Goal: Task Accomplishment & Management: Manage account settings

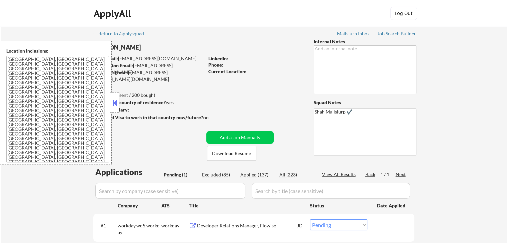
click at [114, 102] on button at bounding box center [114, 103] width 7 height 10
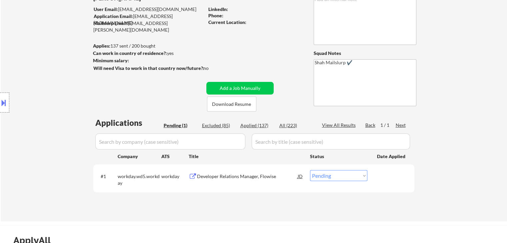
scroll to position [100, 0]
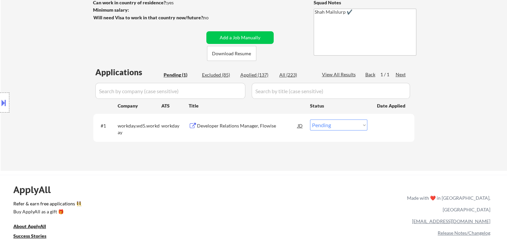
click at [241, 126] on div "Developer Relations Manager, Flowise" at bounding box center [247, 126] width 101 height 7
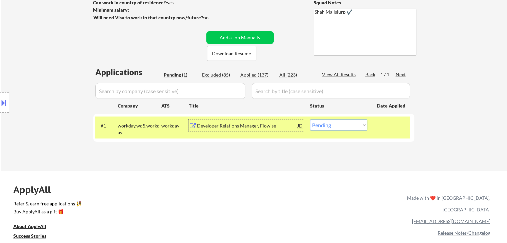
click at [3, 103] on button at bounding box center [3, 102] width 7 height 11
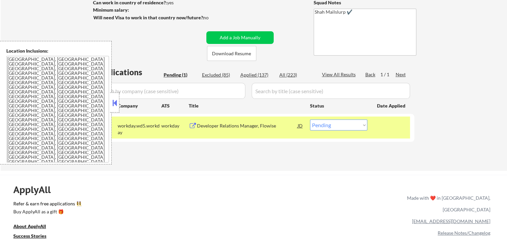
click at [114, 102] on button at bounding box center [114, 103] width 7 height 10
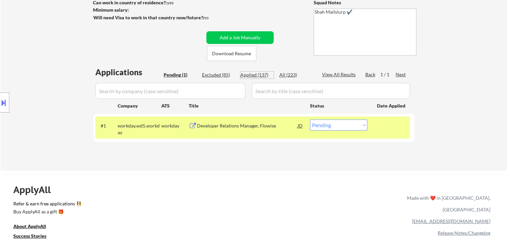
click at [256, 73] on div "Applied (137)" at bounding box center [256, 75] width 33 height 7
select select ""applied""
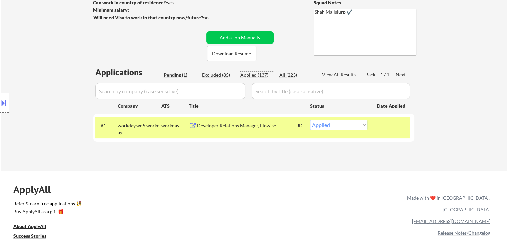
select select ""applied""
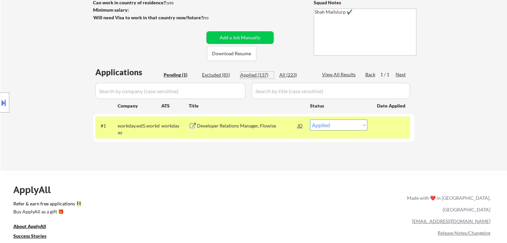
select select ""applied""
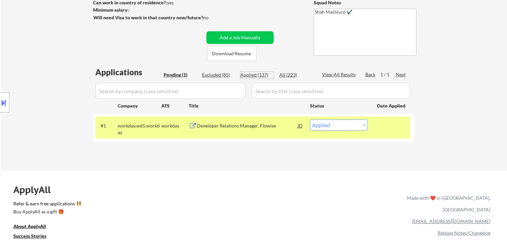
select select ""applied""
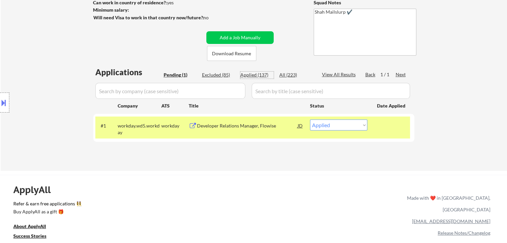
select select ""applied""
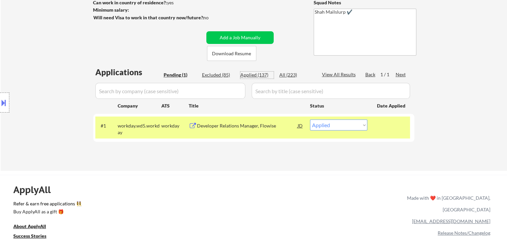
select select ""applied""
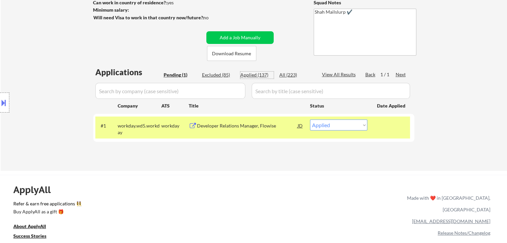
select select ""applied""
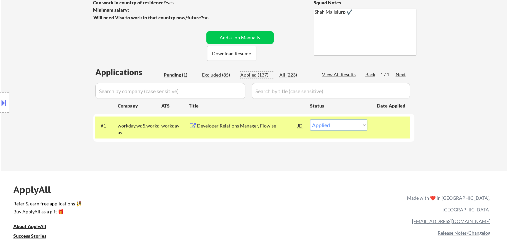
select select ""applied""
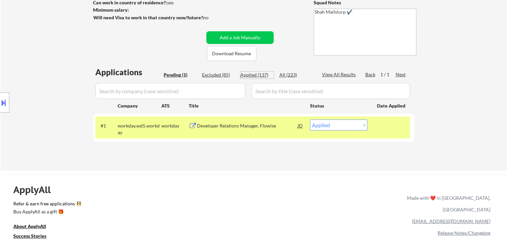
select select ""applied""
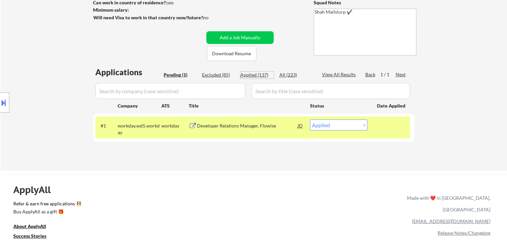
select select ""applied""
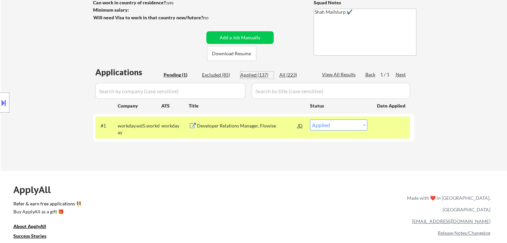
select select ""applied""
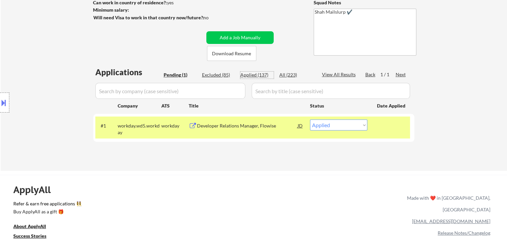
select select ""applied""
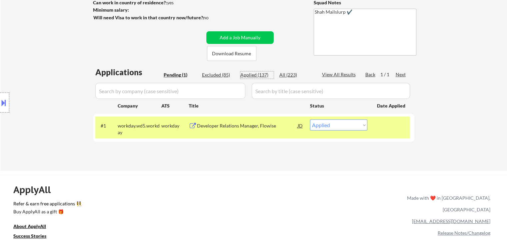
select select ""applied""
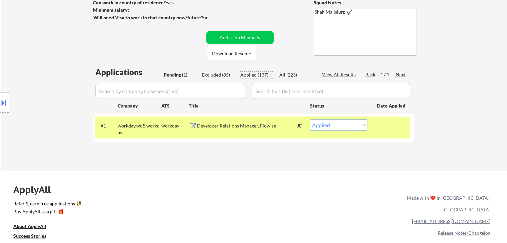
select select ""applied""
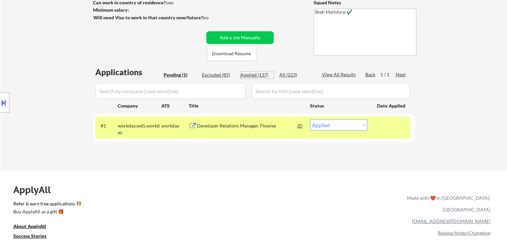
select select ""applied""
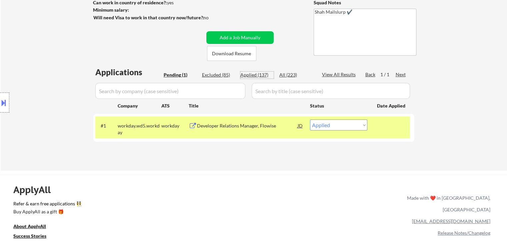
select select ""applied""
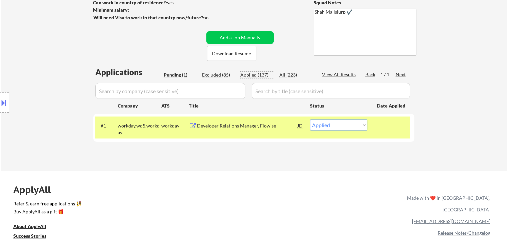
select select ""applied""
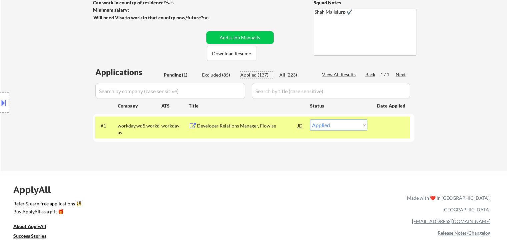
select select ""applied""
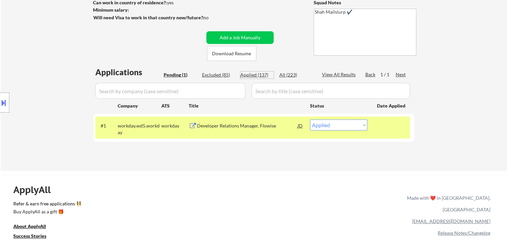
select select ""applied""
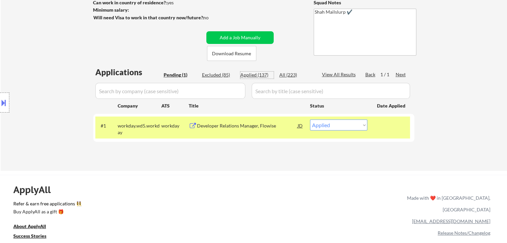
select select ""applied""
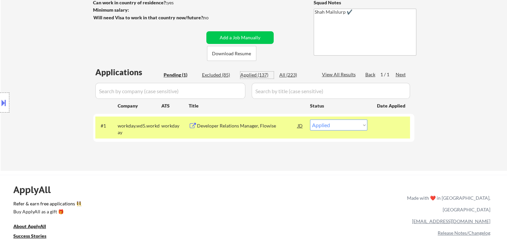
select select ""applied""
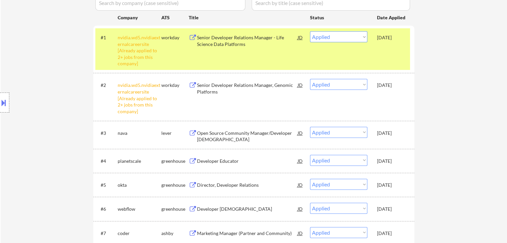
scroll to position [200, 0]
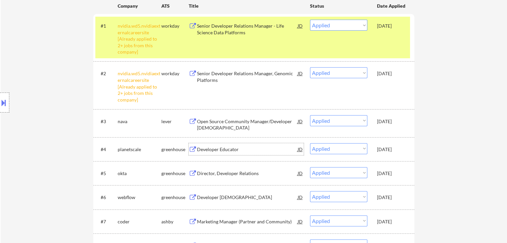
click at [223, 148] on div "Developer Educator" at bounding box center [247, 149] width 101 height 7
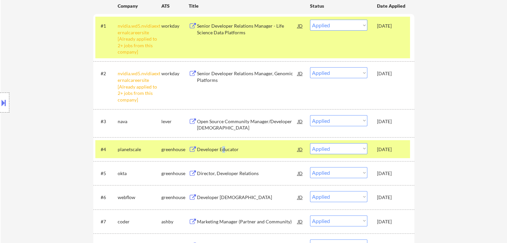
click at [1, 106] on button at bounding box center [3, 102] width 7 height 11
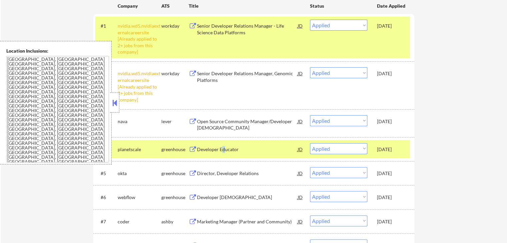
click at [112, 102] on button at bounding box center [114, 103] width 7 height 10
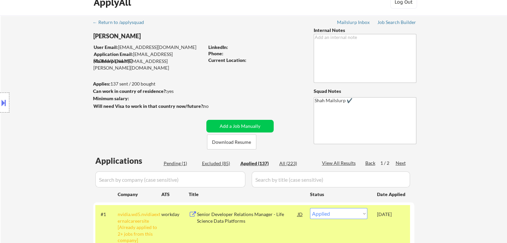
scroll to position [0, 0]
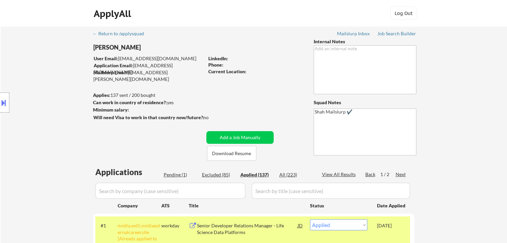
click at [7, 102] on button at bounding box center [3, 102] width 7 height 11
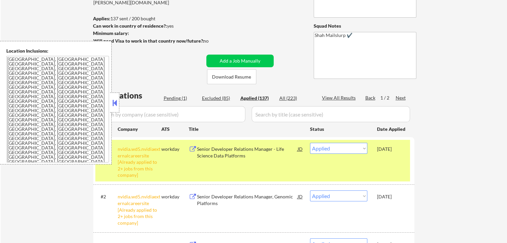
scroll to position [133, 0]
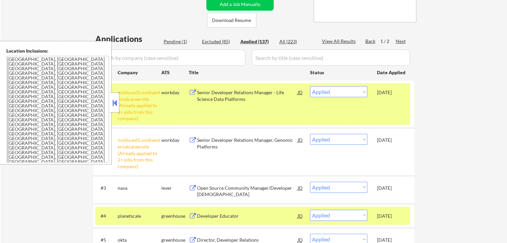
click at [116, 100] on button at bounding box center [114, 103] width 7 height 10
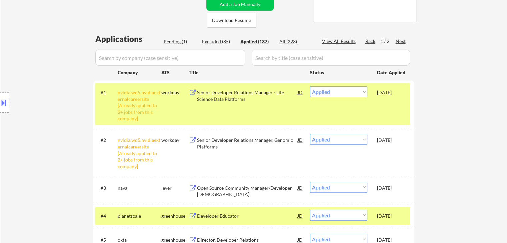
click at [171, 42] on div "Pending (1)" at bounding box center [180, 41] width 33 height 7
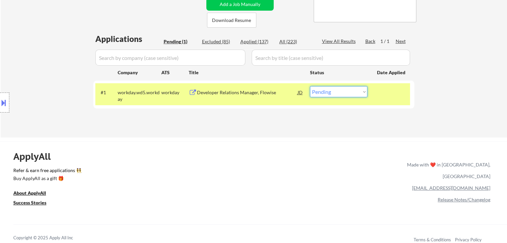
click at [339, 92] on select "Choose an option... Pending Applied Excluded (Questions) Excluded (Expired) Exc…" at bounding box center [338, 91] width 57 height 11
select select ""excluded""
click at [310, 86] on select "Choose an option... Pending Applied Excluded (Questions) Excluded (Expired) Exc…" at bounding box center [338, 91] width 57 height 11
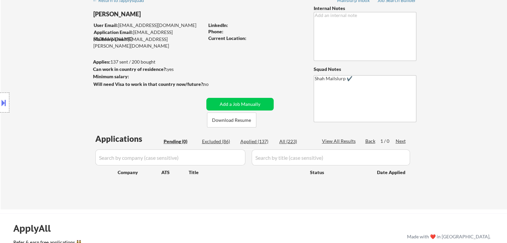
scroll to position [0, 0]
